Goal: Find specific page/section: Find specific page/section

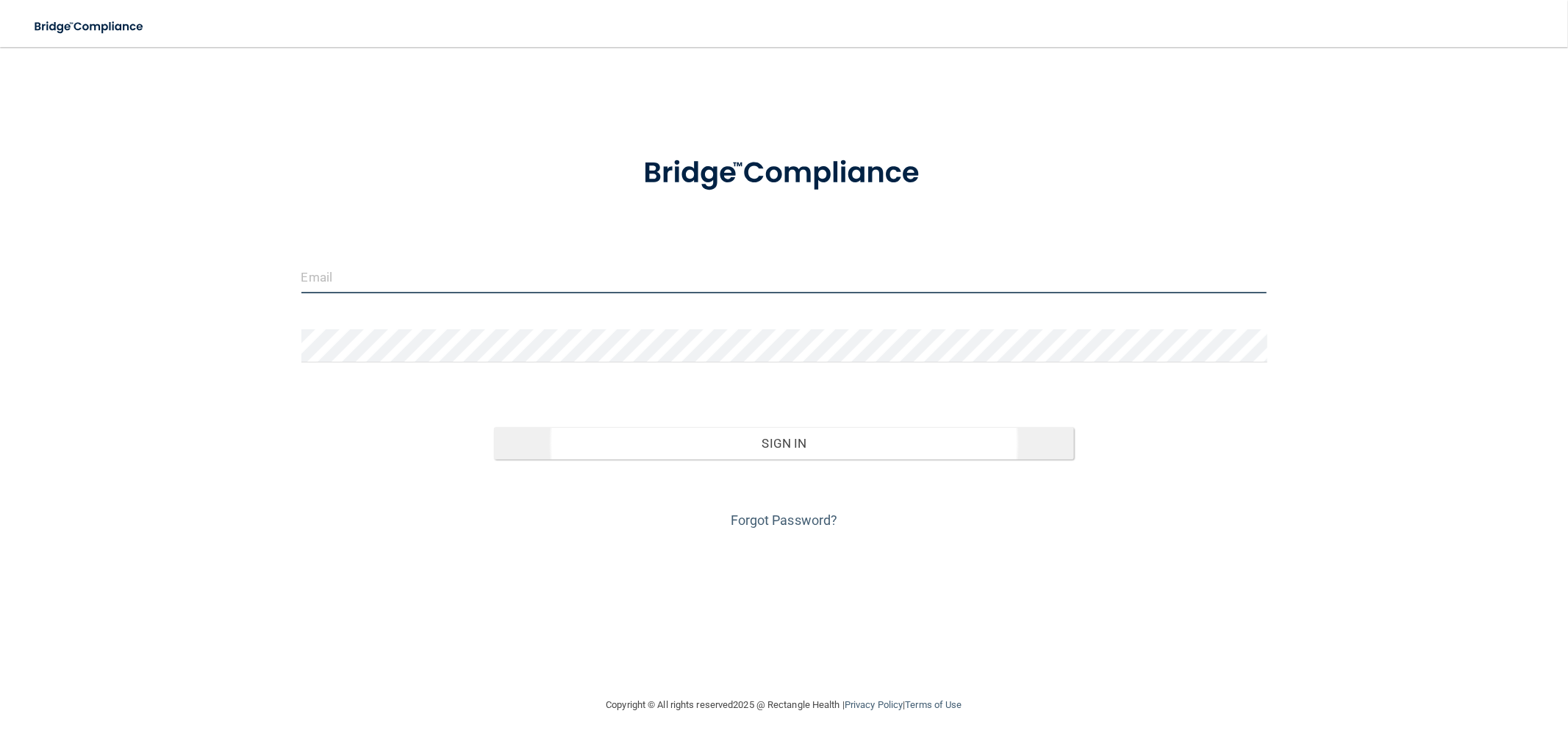
type input "[EMAIL_ADDRESS][DOMAIN_NAME]"
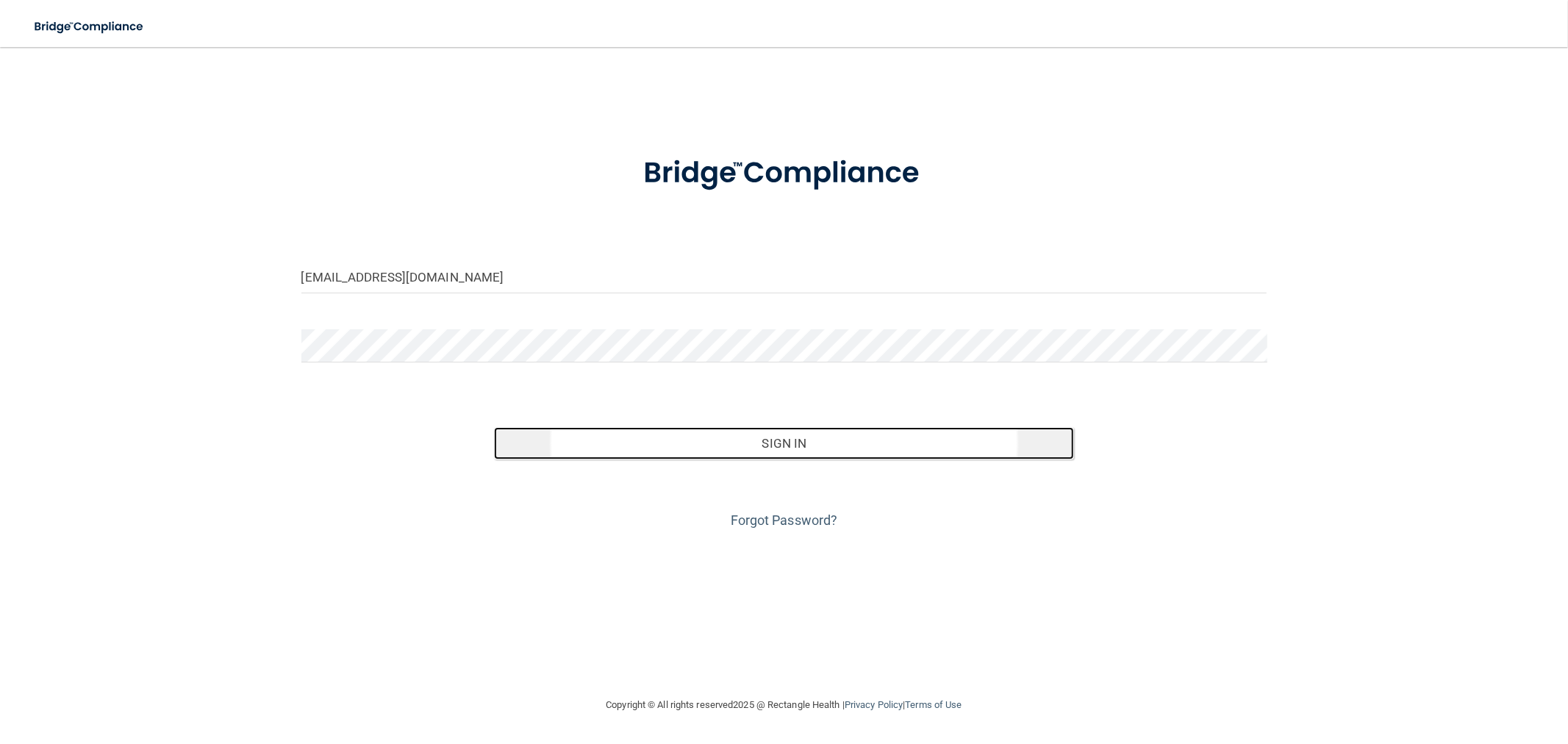
click at [785, 450] on button "Sign In" at bounding box center [784, 443] width 579 height 32
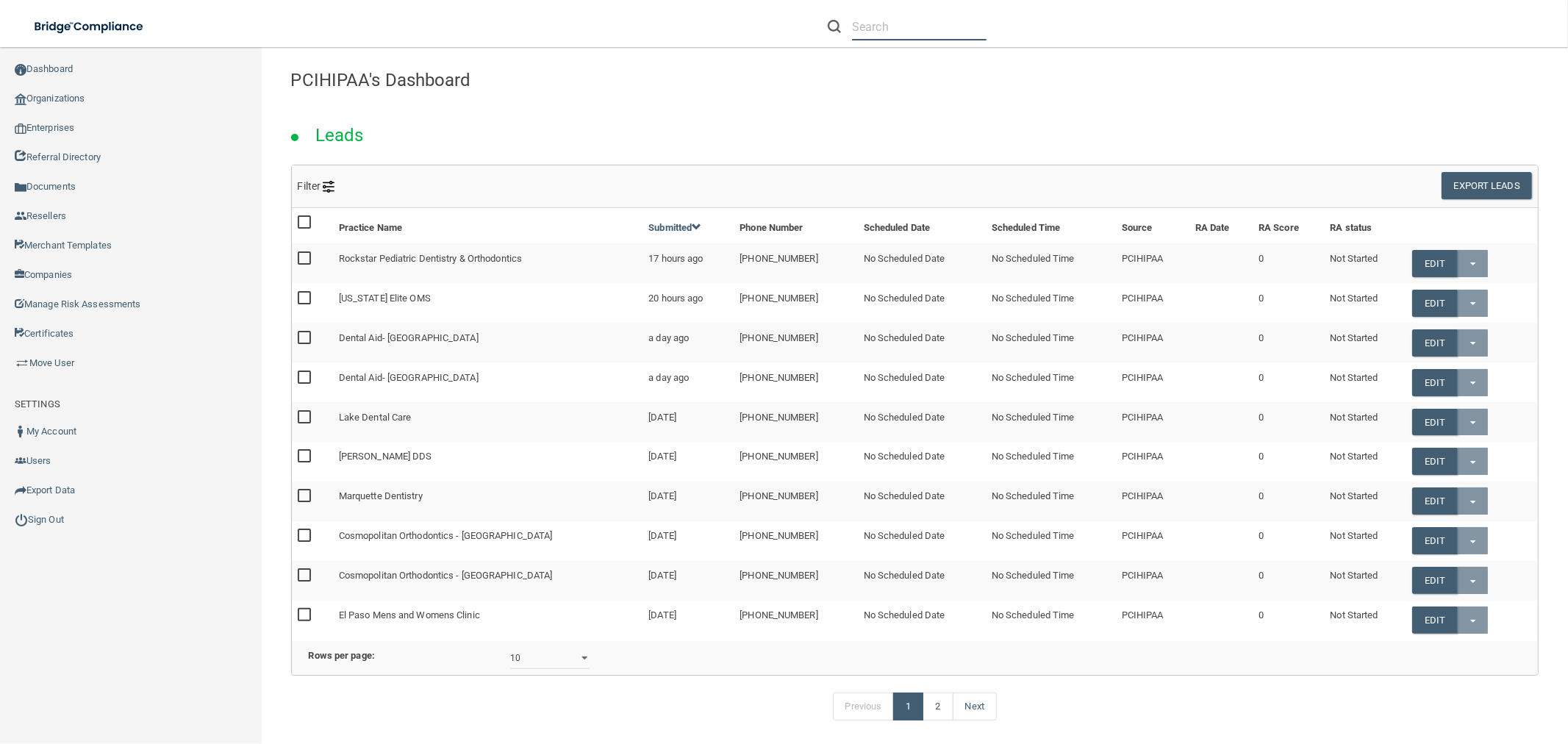
click at [888, 26] on input "text" at bounding box center [919, 26] width 135 height 27
paste input "[EMAIL_ADDRESS][DOMAIN_NAME]"
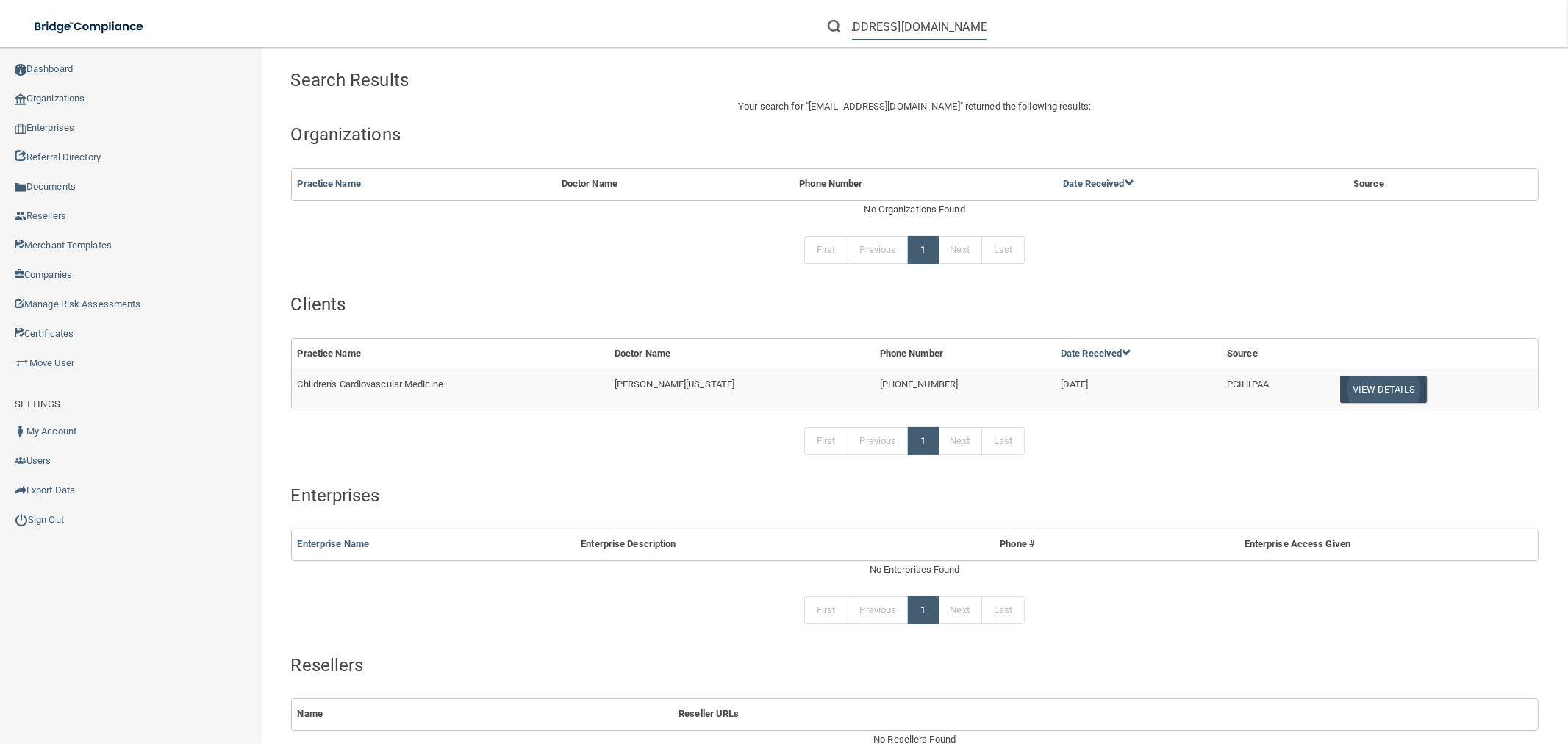
type input "[EMAIL_ADDRESS][DOMAIN_NAME]"
click at [1340, 389] on button "View Details" at bounding box center [1383, 388] width 87 height 27
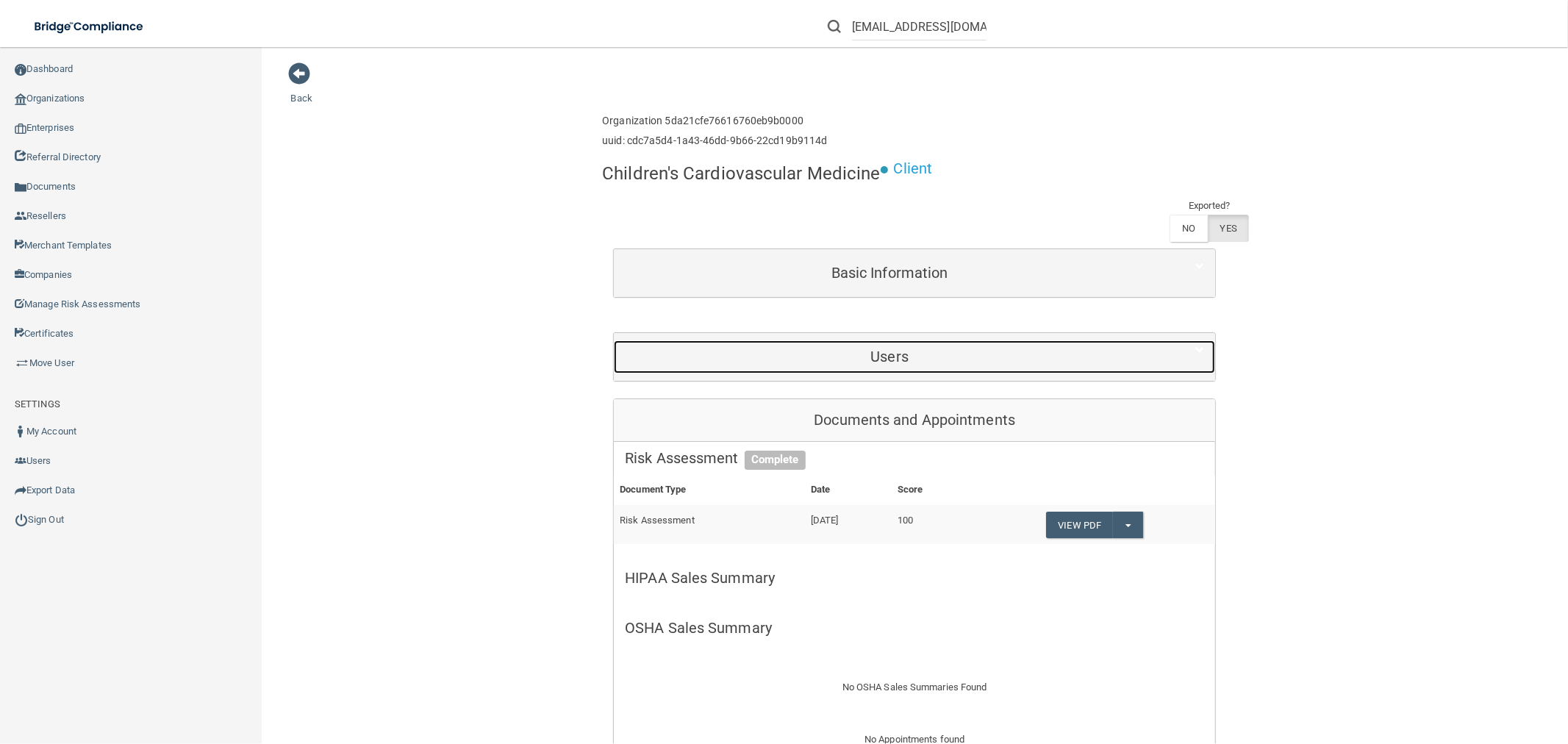
click at [910, 367] on div "Users" at bounding box center [890, 356] width 551 height 33
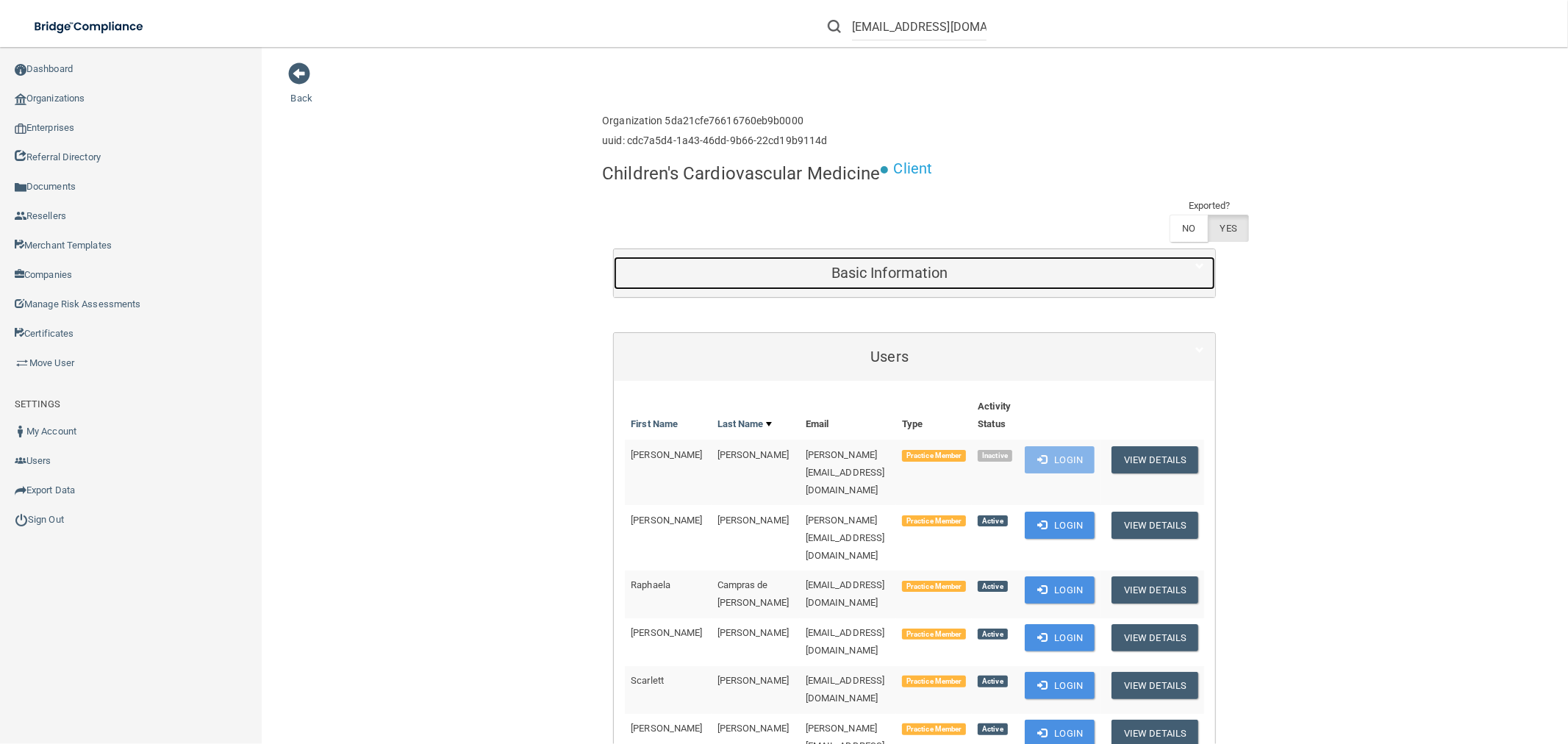
click at [869, 275] on h5 "Basic Information" at bounding box center [889, 273] width 529 height 16
